Goal: Task Accomplishment & Management: Manage account settings

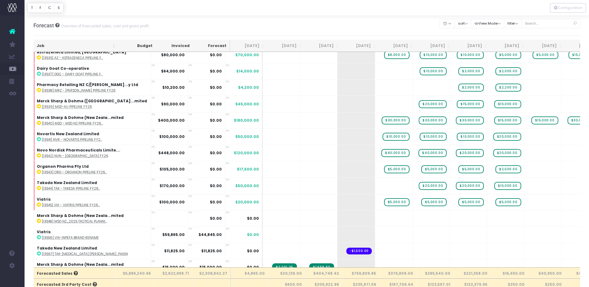
scroll to position [296, 0]
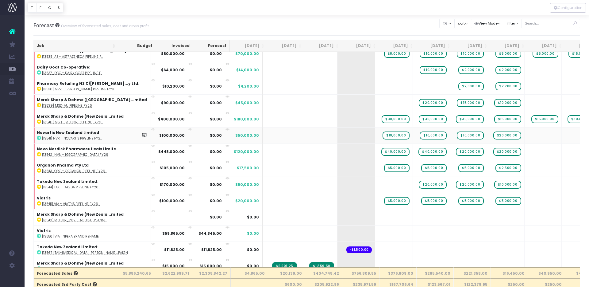
click at [118, 127] on td "Novartis New Zealand Limited : [13541] NVR - Novartis Pipeline FY2..." at bounding box center [92, 135] width 117 height 16
click at [151, 129] on icon at bounding box center [153, 129] width 4 height 4
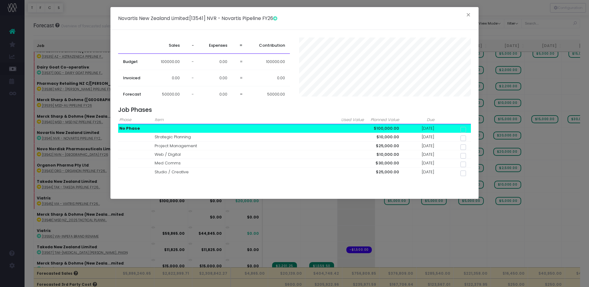
scroll to position [0, 0]
click at [471, 14] on button "×" at bounding box center [468, 16] width 13 height 10
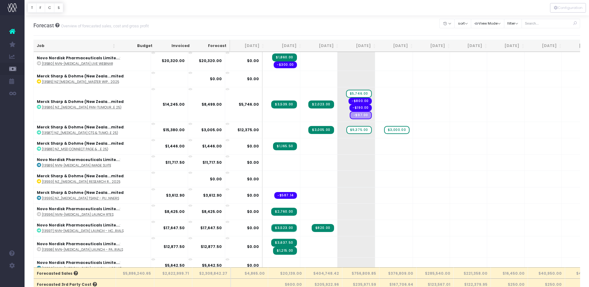
scroll to position [616, 0]
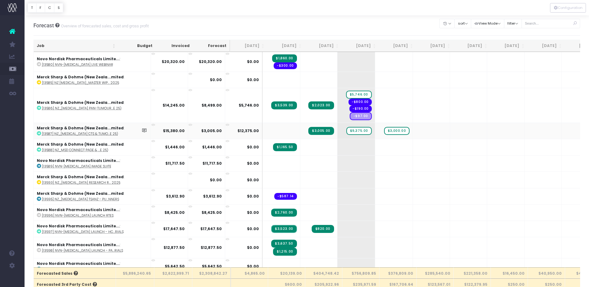
click at [188, 126] on td "$3,005.00" at bounding box center [206, 130] width 37 height 16
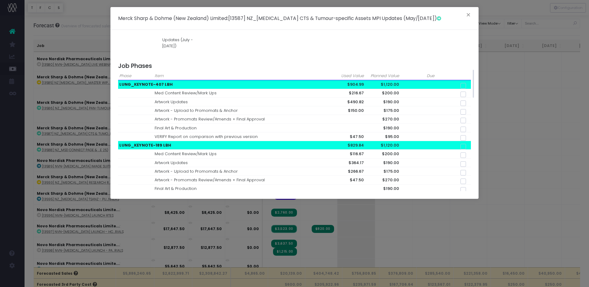
scroll to position [171, 0]
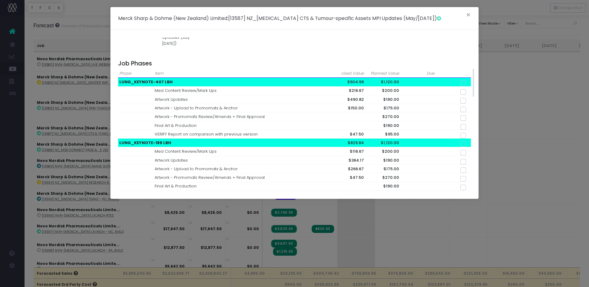
click at [464, 80] on span at bounding box center [464, 83] width 6 height 6
click at [470, 80] on input "checkbox" at bounding box center [472, 82] width 4 height 4
checkbox input "true"
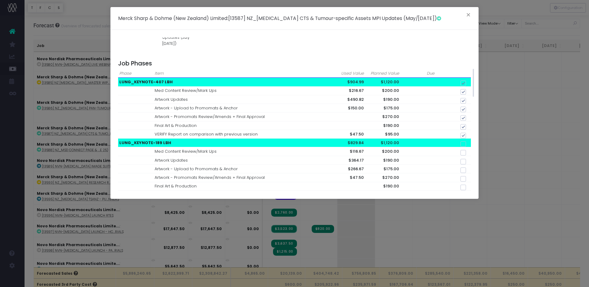
checkbox input "true"
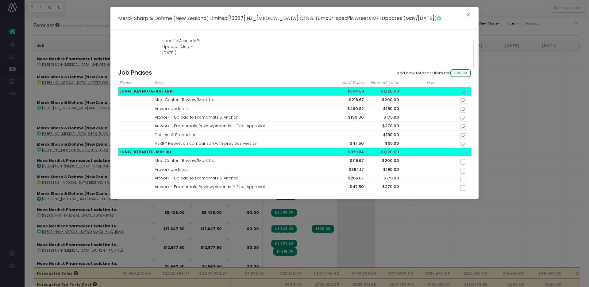
scroll to position [139, 0]
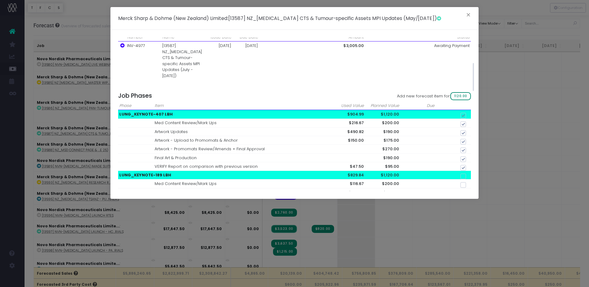
click at [465, 113] on span at bounding box center [464, 116] width 6 height 6
click at [470, 112] on input "checkbox" at bounding box center [472, 114] width 4 height 4
checkbox input "false"
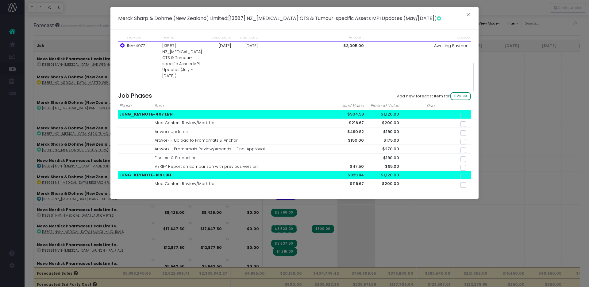
checkbox input "false"
click at [469, 13] on button "×" at bounding box center [468, 16] width 13 height 10
